Goal: Find contact information: Find contact information

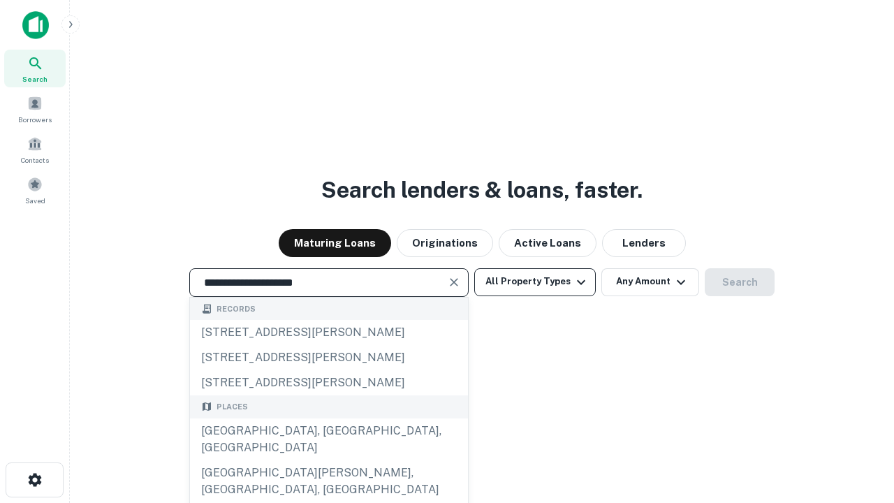
type input "**********"
click at [535, 282] on button "All Property Types" at bounding box center [535, 282] width 122 height 28
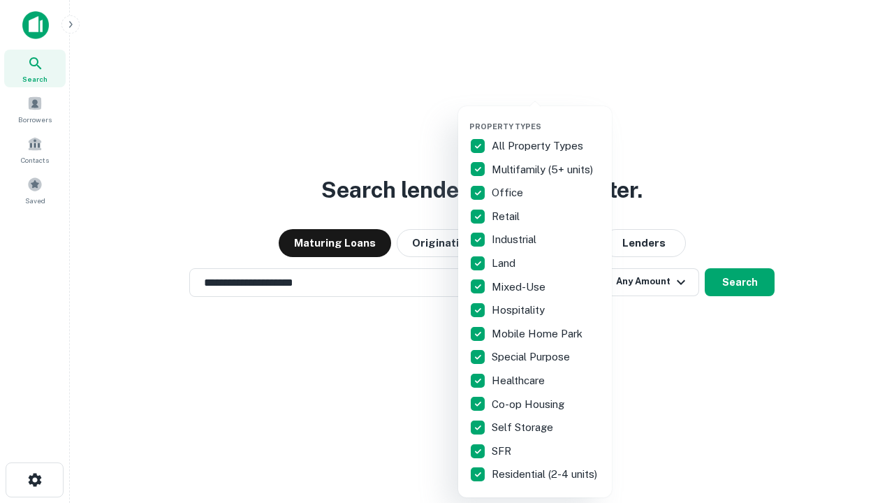
click at [546, 117] on button "button" at bounding box center [547, 117] width 154 height 1
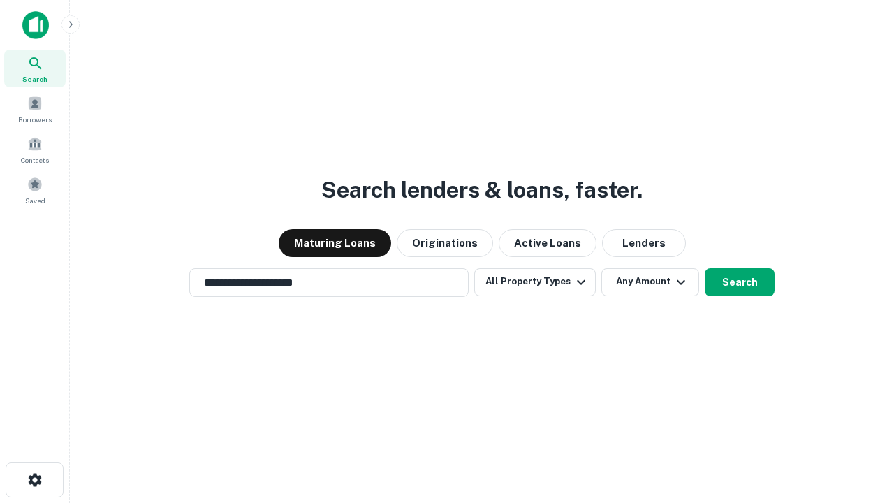
scroll to position [22, 0]
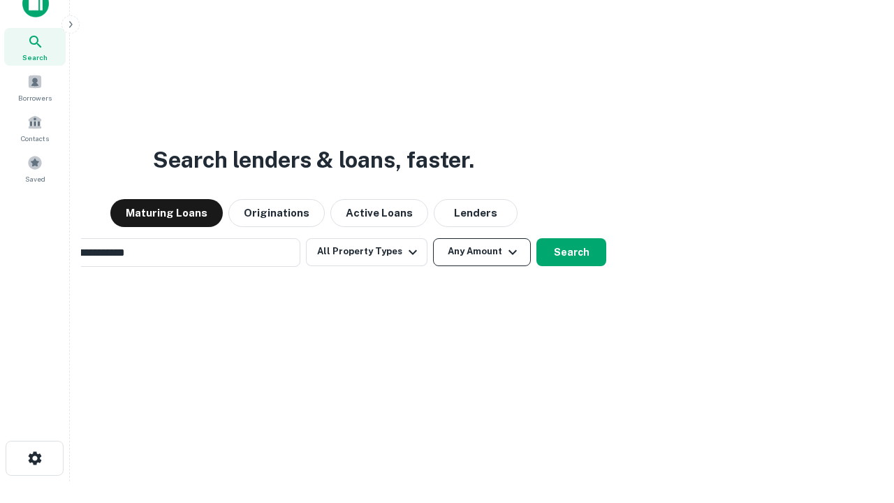
click at [433, 238] on button "Any Amount" at bounding box center [482, 252] width 98 height 28
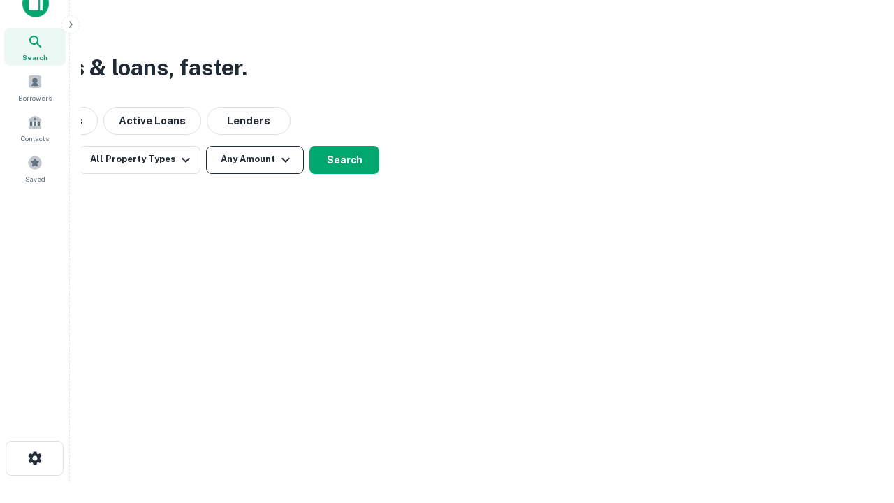
scroll to position [22, 0]
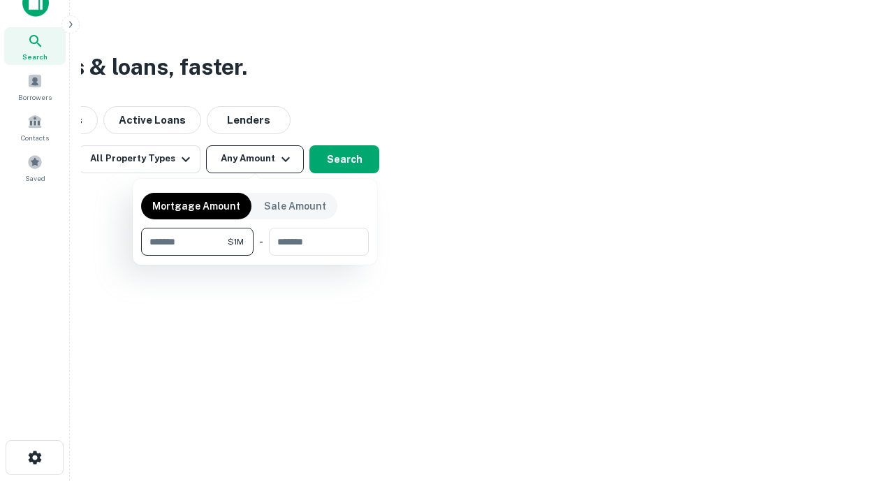
type input "*******"
click at [255, 256] on button "button" at bounding box center [255, 256] width 228 height 1
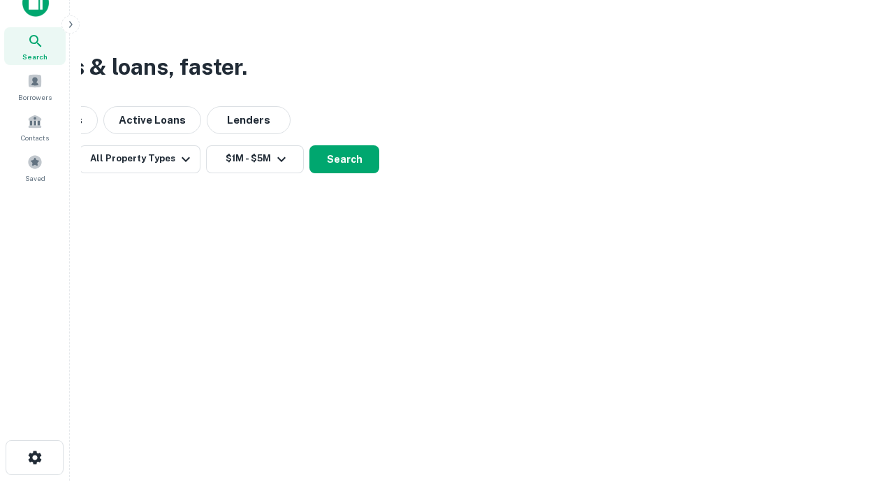
scroll to position [22, 0]
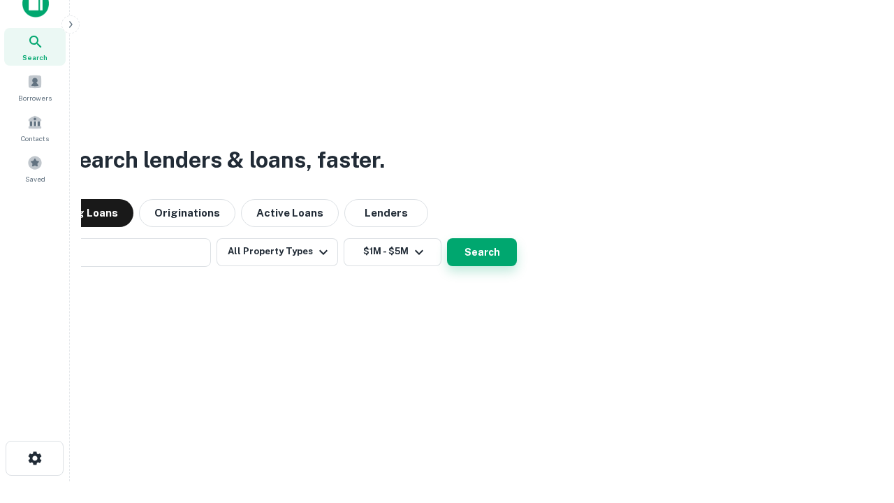
click at [447, 238] on button "Search" at bounding box center [482, 252] width 70 height 28
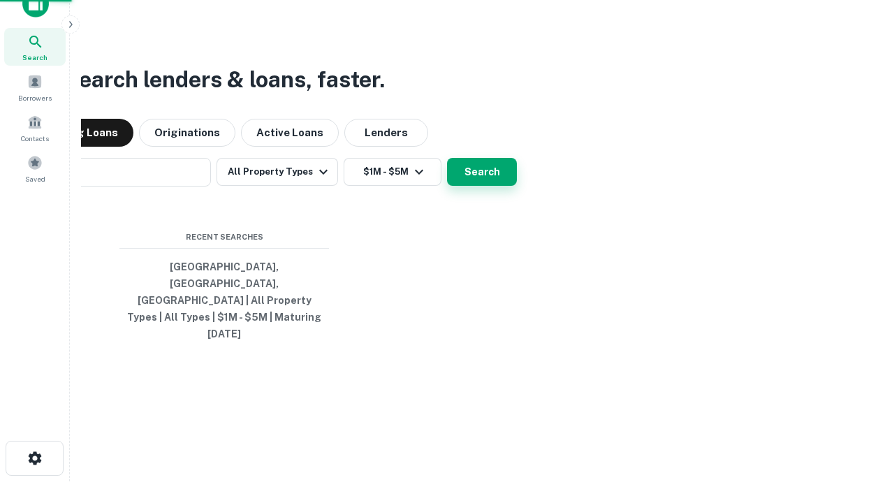
scroll to position [22, 0]
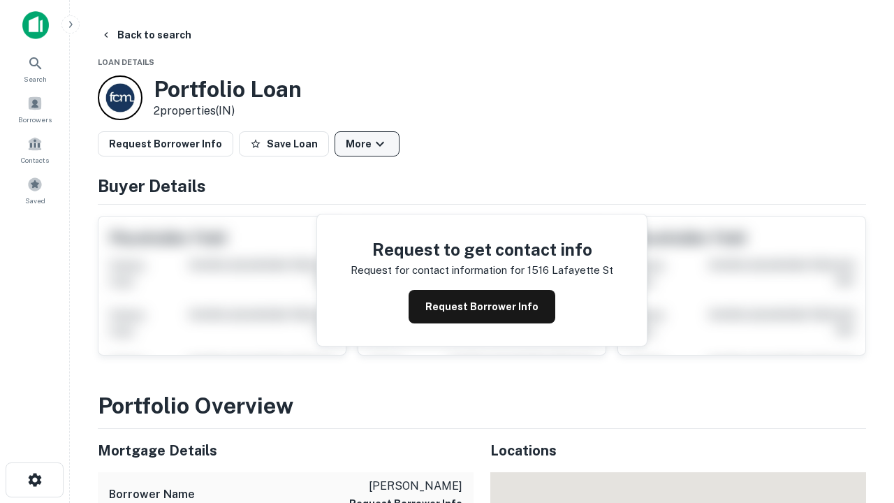
click at [367, 144] on button "More" at bounding box center [367, 143] width 65 height 25
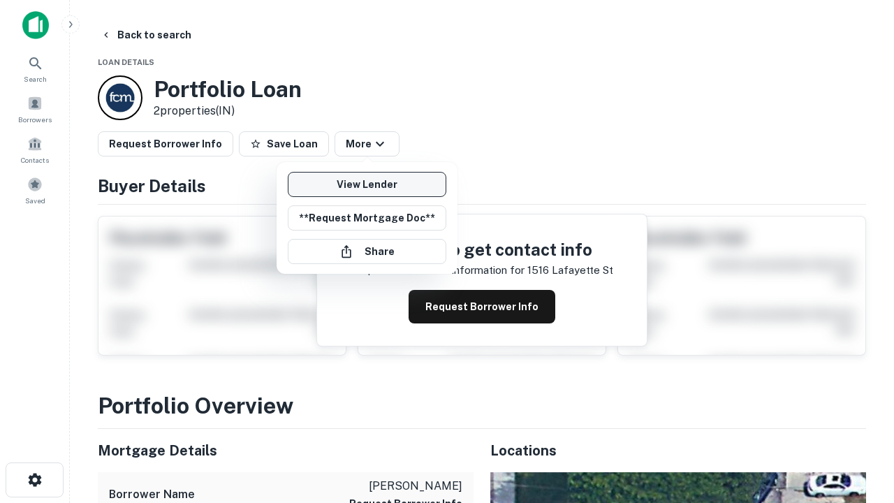
click at [367, 184] on link "View Lender" at bounding box center [367, 184] width 159 height 25
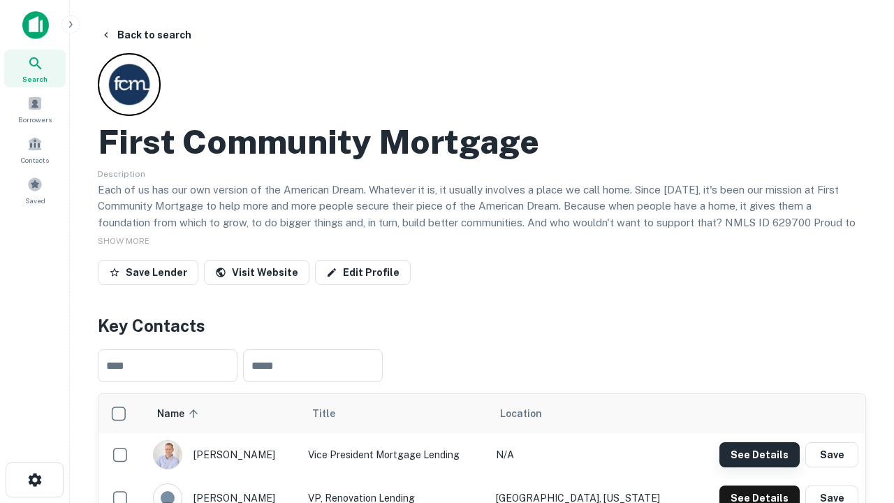
click at [760, 454] on button "See Details" at bounding box center [760, 454] width 80 height 25
click at [34, 480] on icon "button" at bounding box center [35, 480] width 17 height 17
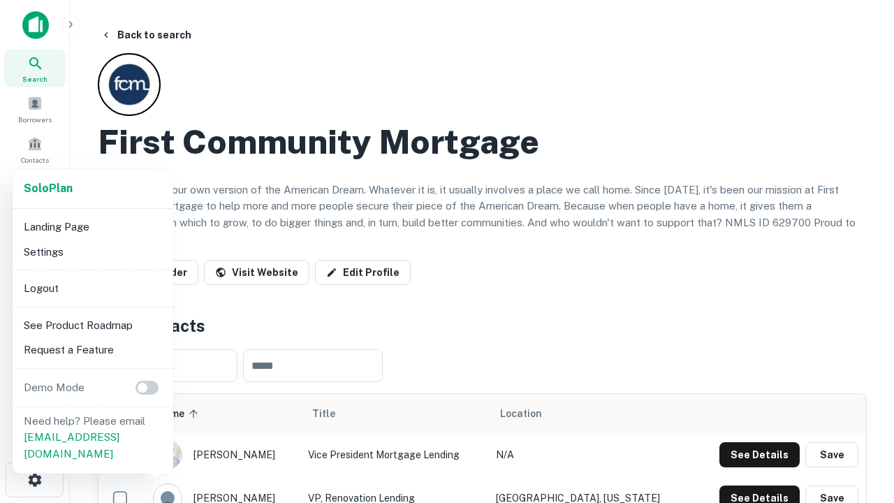
click at [92, 288] on li "Logout" at bounding box center [93, 288] width 150 height 25
